Goal: Check status: Check status

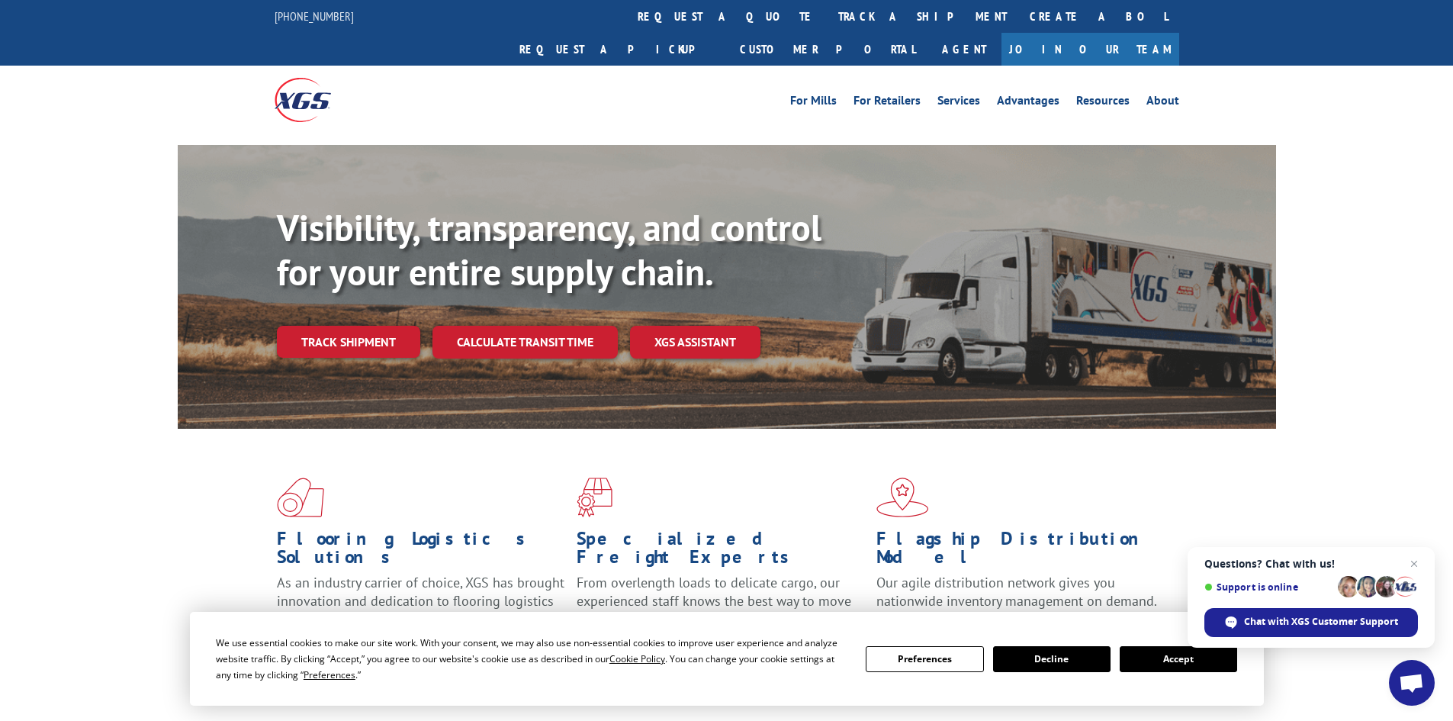
click at [1145, 660] on button "Accept" at bounding box center [1178, 659] width 117 height 26
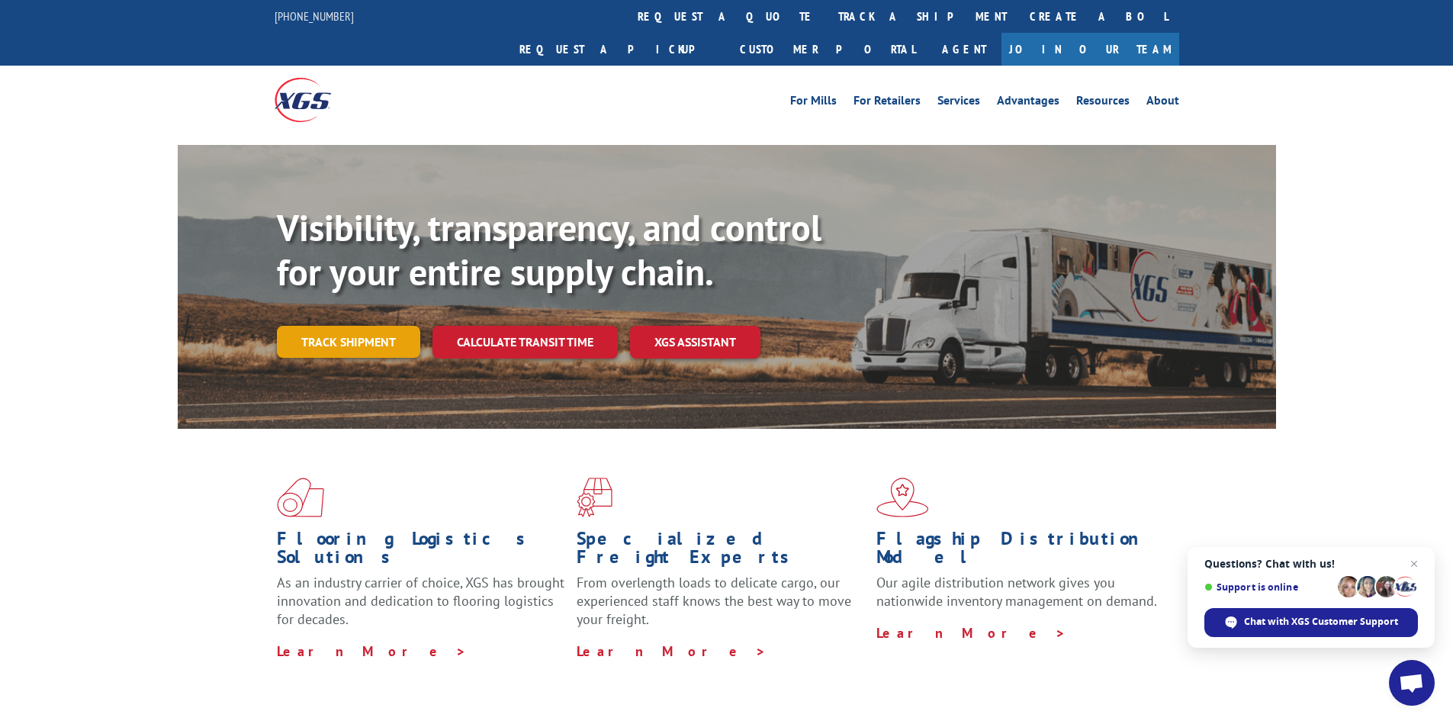
click at [376, 326] on link "Track shipment" at bounding box center [348, 342] width 143 height 32
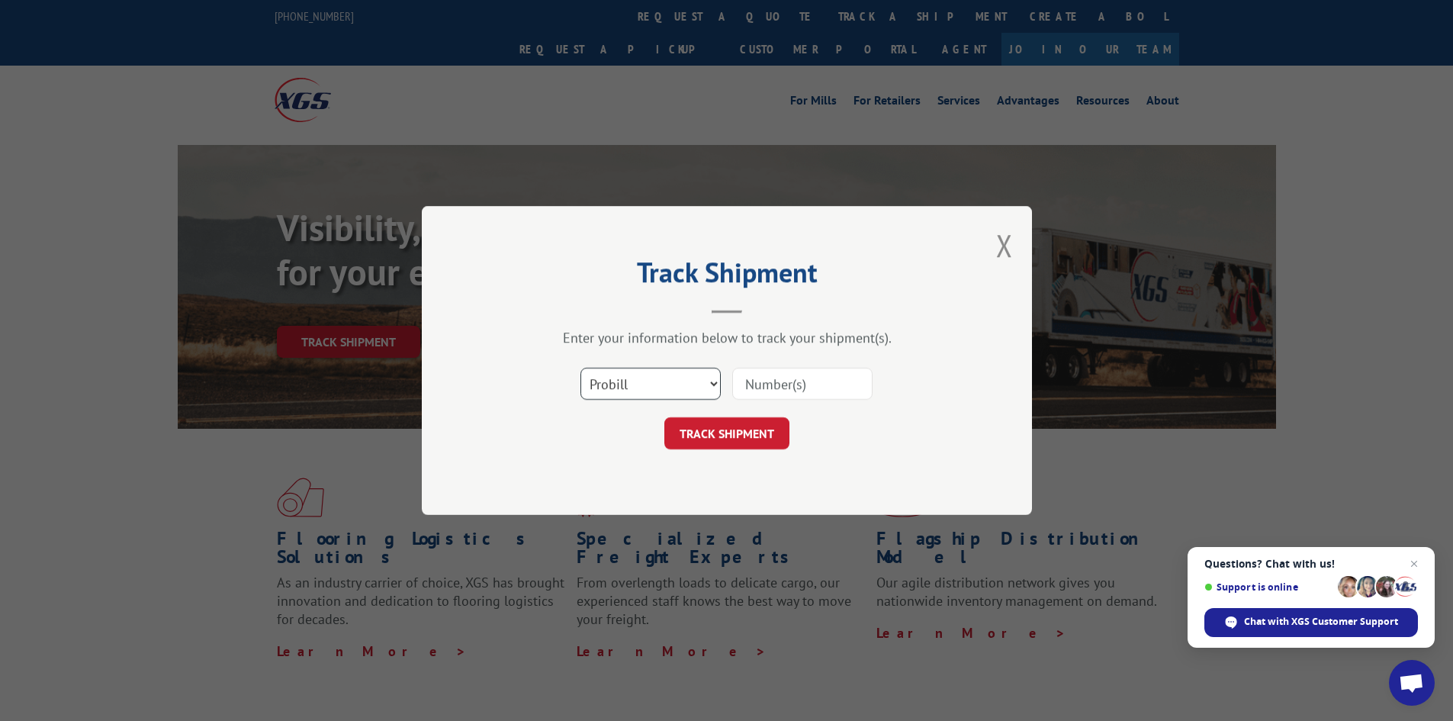
click at [632, 378] on select "Select category... Probill BOL PO" at bounding box center [651, 384] width 140 height 32
click at [684, 391] on select "Select category... Probill BOL PO" at bounding box center [651, 384] width 140 height 32
select select "bol"
click at [581, 368] on select "Select category... Probill BOL PO" at bounding box center [651, 384] width 140 height 32
click at [769, 387] on input at bounding box center [802, 384] width 140 height 32
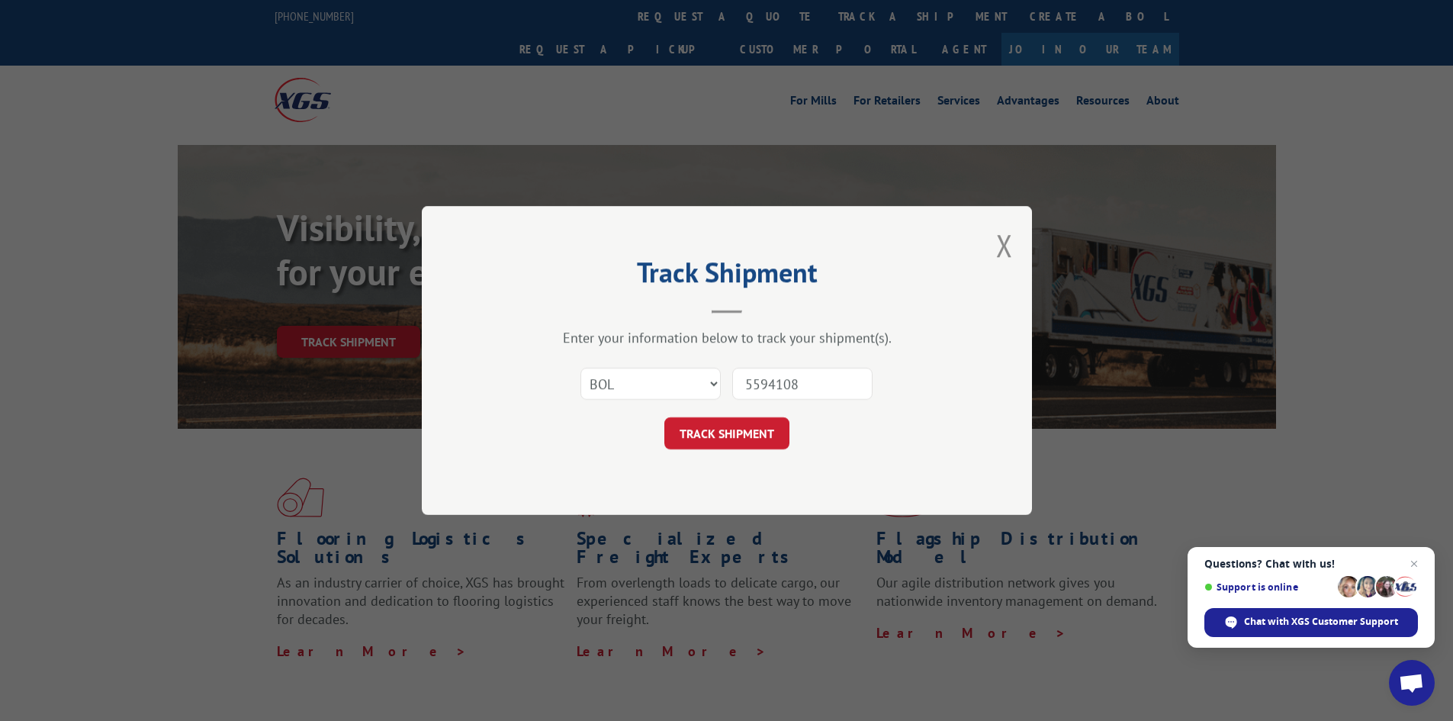
type input "5594108"
click at [747, 425] on button "TRACK SHIPMENT" at bounding box center [726, 433] width 125 height 32
